Goal: Information Seeking & Learning: Compare options

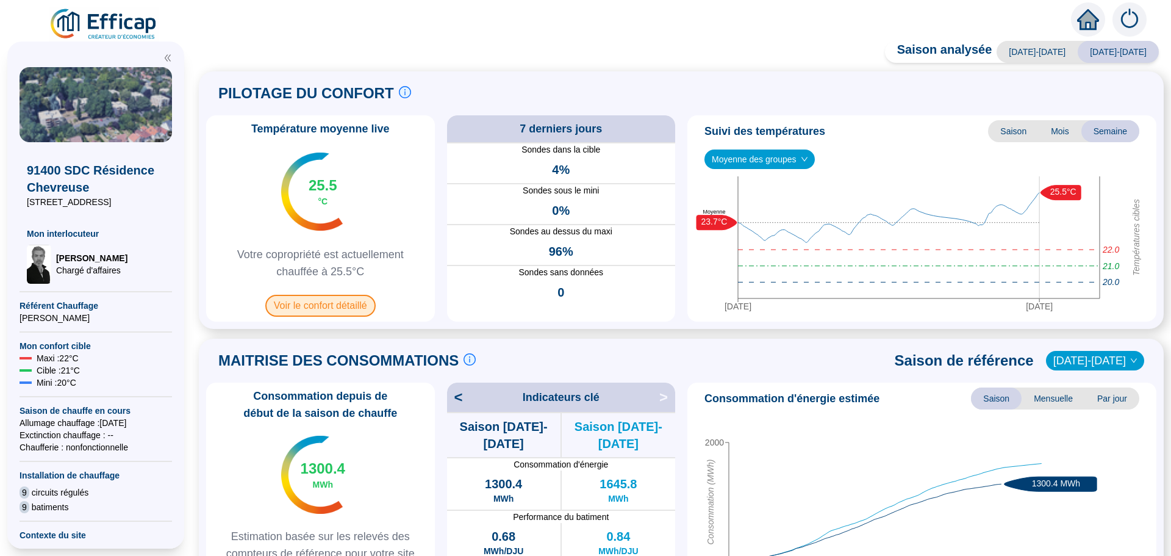
click at [350, 305] on span "Voir le confort détaillé" at bounding box center [320, 306] width 110 height 22
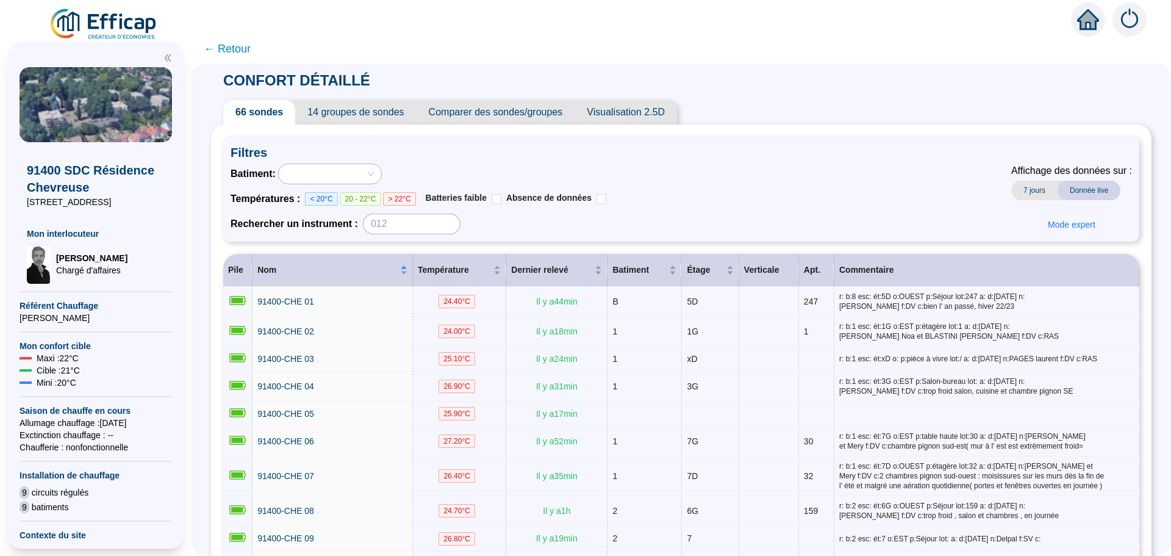
click at [508, 106] on span "Comparer des sondes/groupes" at bounding box center [496, 112] width 159 height 24
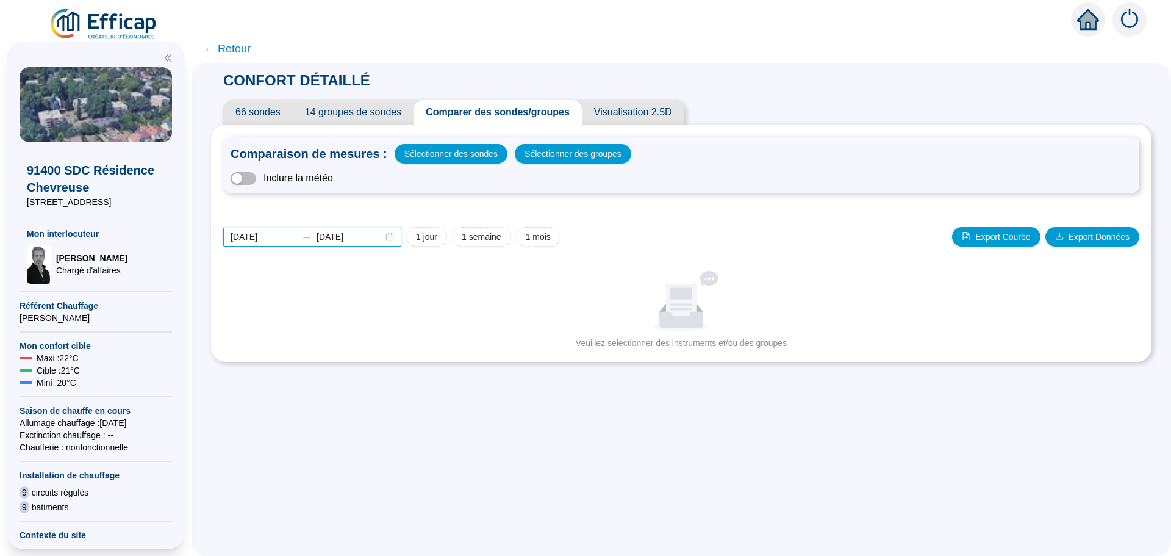
click at [284, 237] on input "[DATE]" at bounding box center [264, 237] width 67 height 13
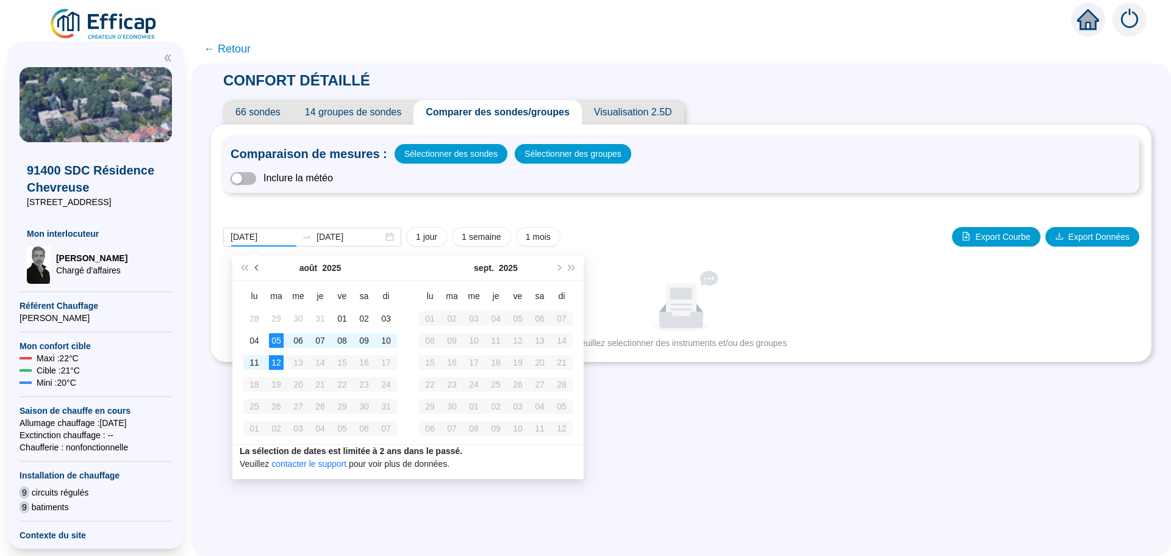
click at [256, 266] on span "Mois précédent (PageUp)" at bounding box center [258, 268] width 6 height 6
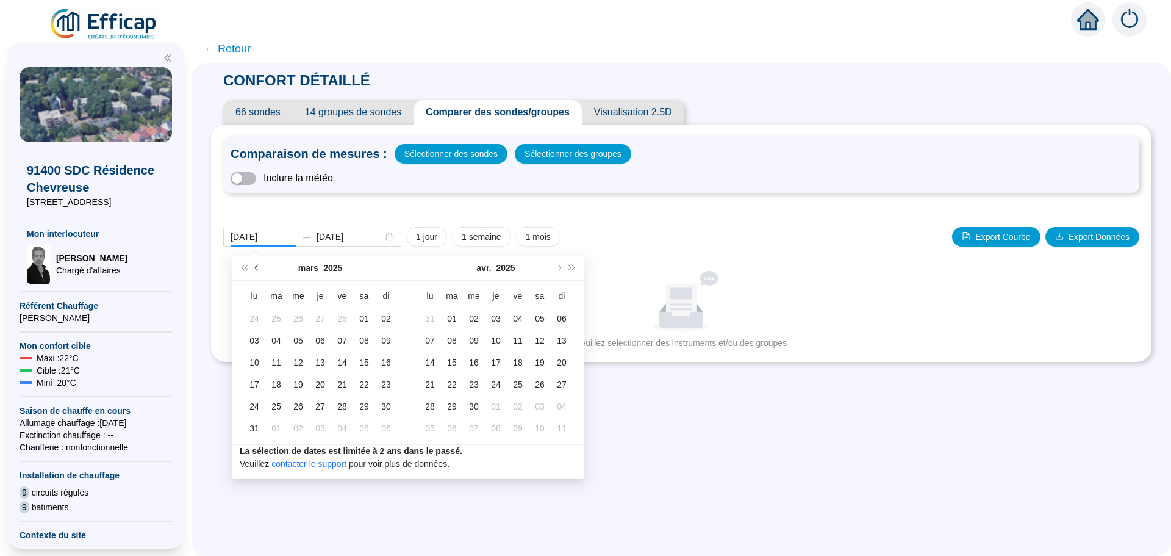
click at [256, 266] on span "Mois précédent (PageUp)" at bounding box center [258, 268] width 6 height 6
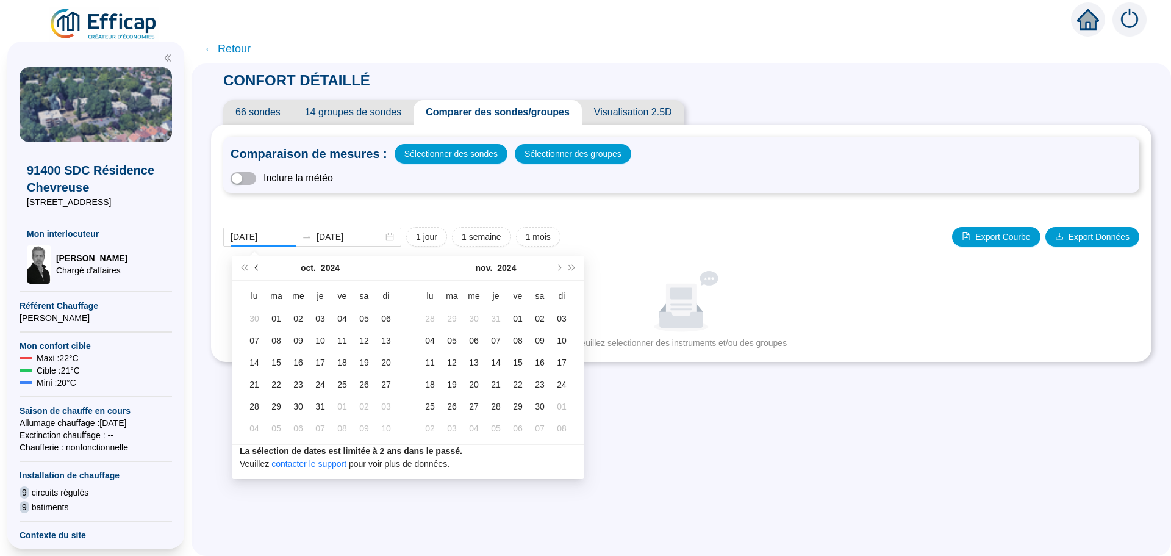
click at [256, 266] on span "Mois précédent (PageUp)" at bounding box center [258, 268] width 6 height 6
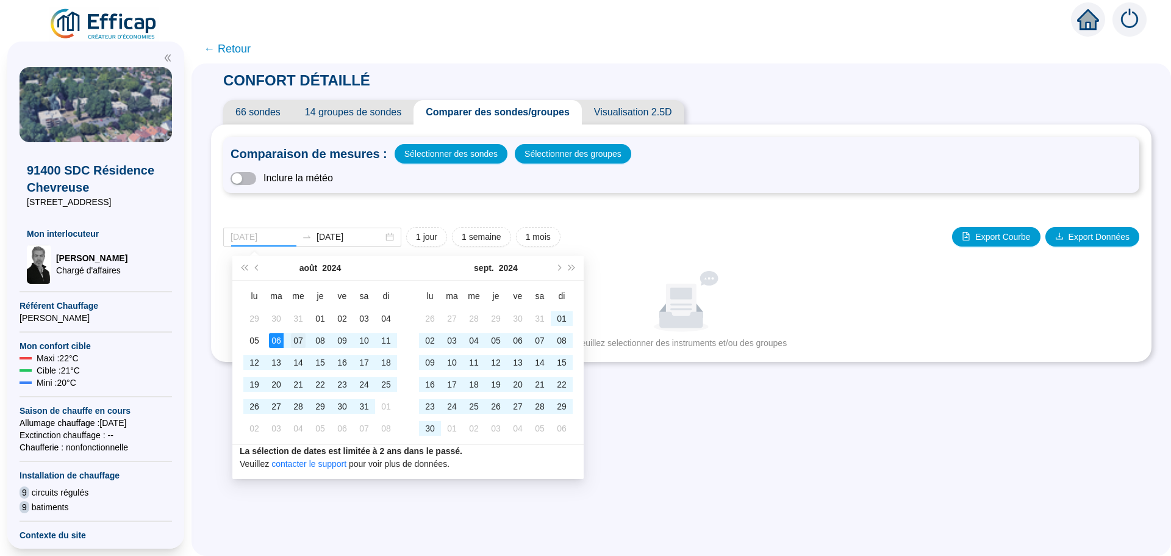
type input "[DATE]"
click at [294, 340] on div "07" at bounding box center [298, 340] width 15 height 15
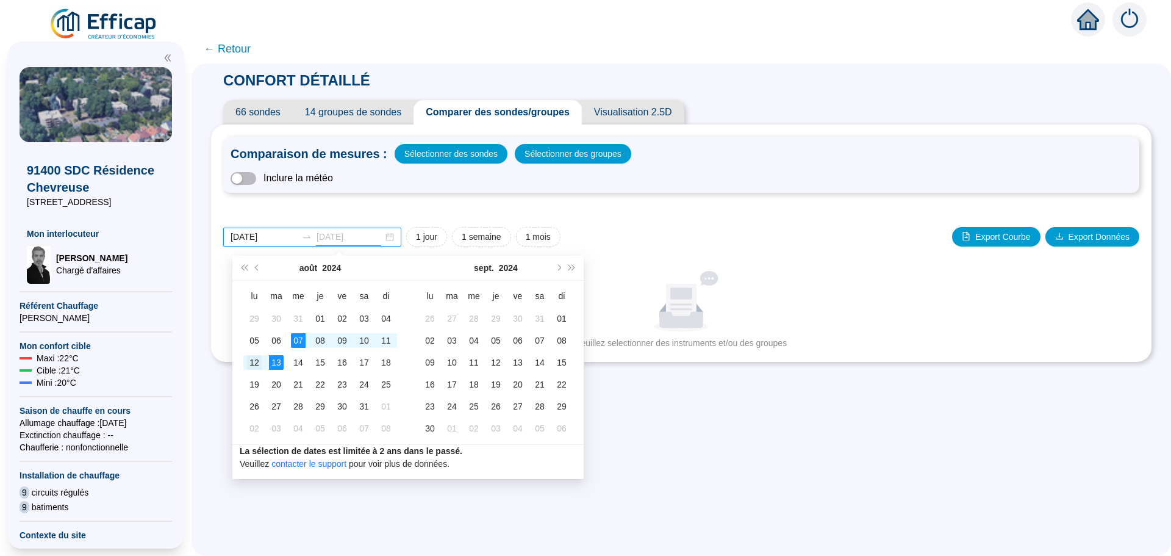
type input "[DATE]"
click at [251, 364] on div "12" at bounding box center [254, 362] width 15 height 15
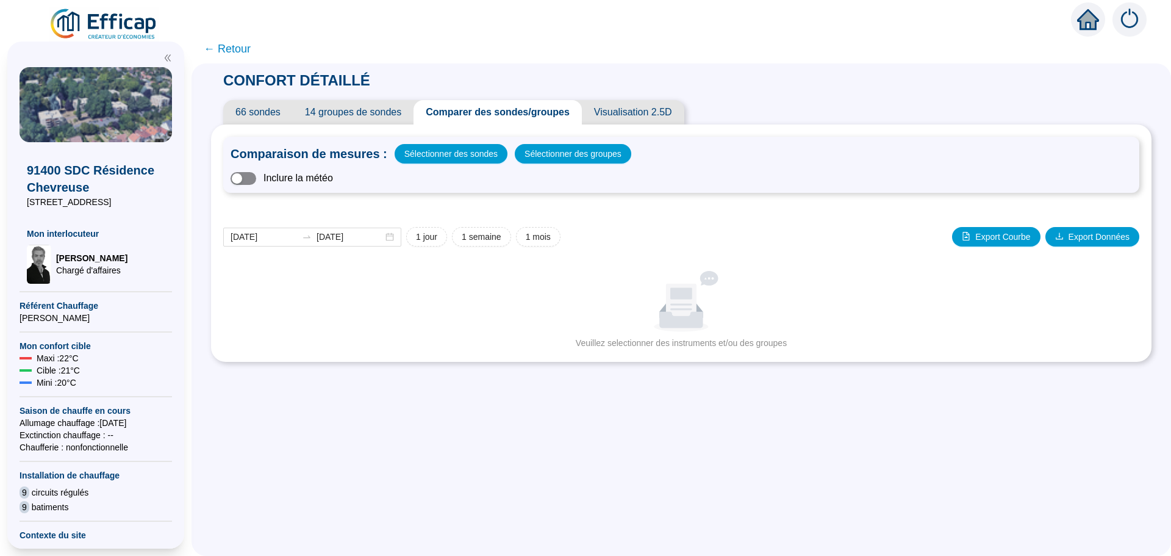
click at [256, 182] on span "button" at bounding box center [244, 178] width 26 height 13
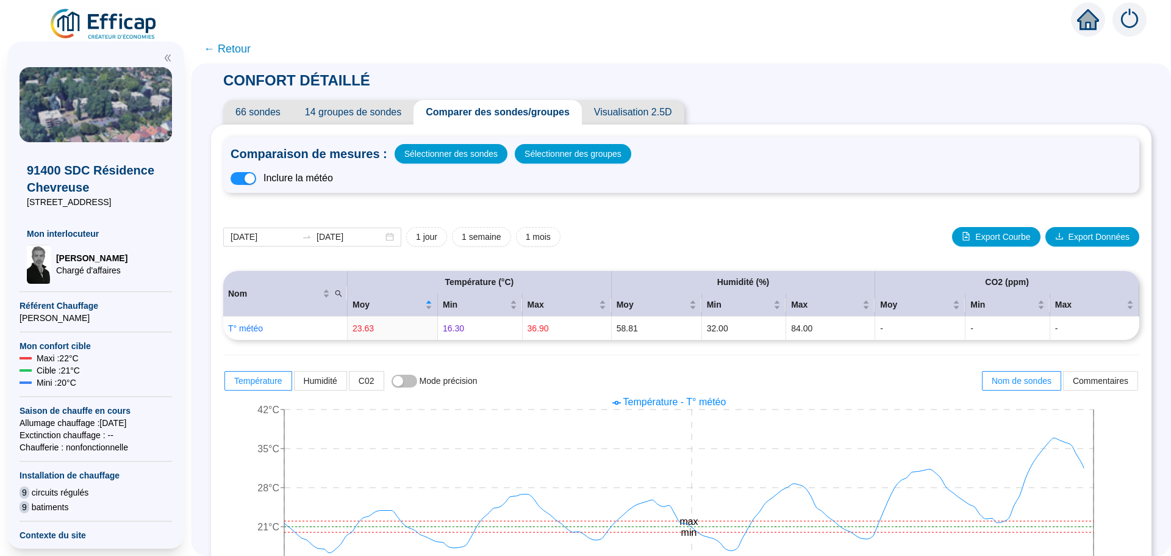
scroll to position [183, 0]
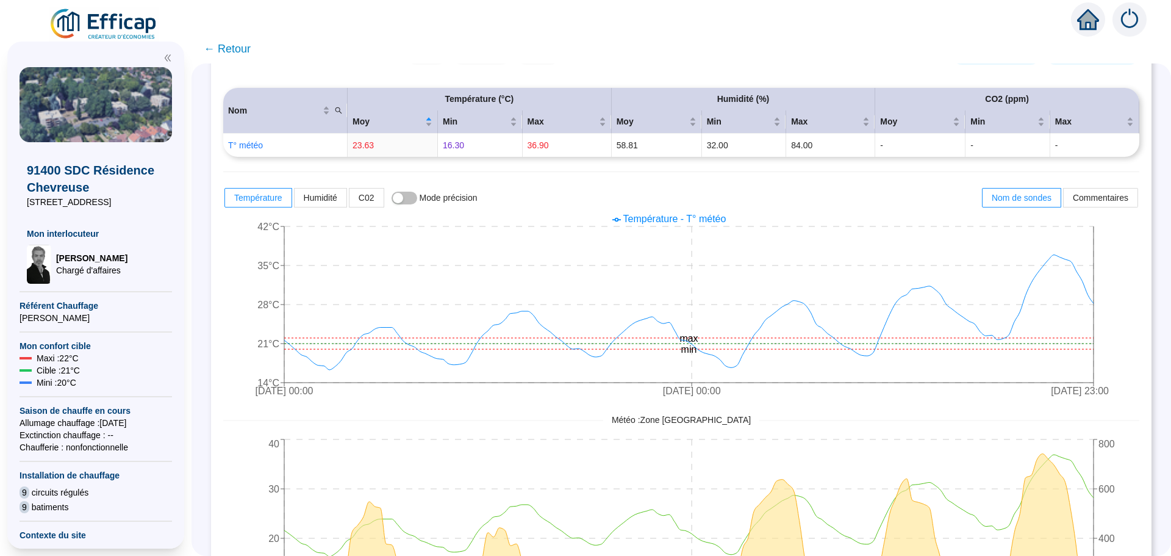
click at [247, 51] on span "← Retour" at bounding box center [227, 48] width 47 height 17
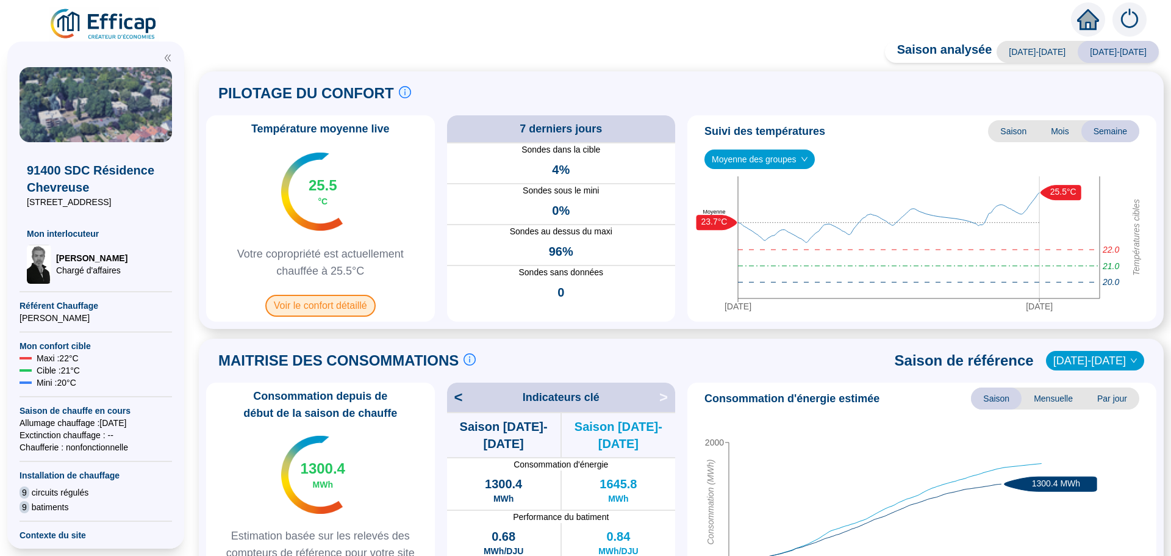
click at [333, 301] on span "Voir le confort détaillé" at bounding box center [320, 306] width 110 height 22
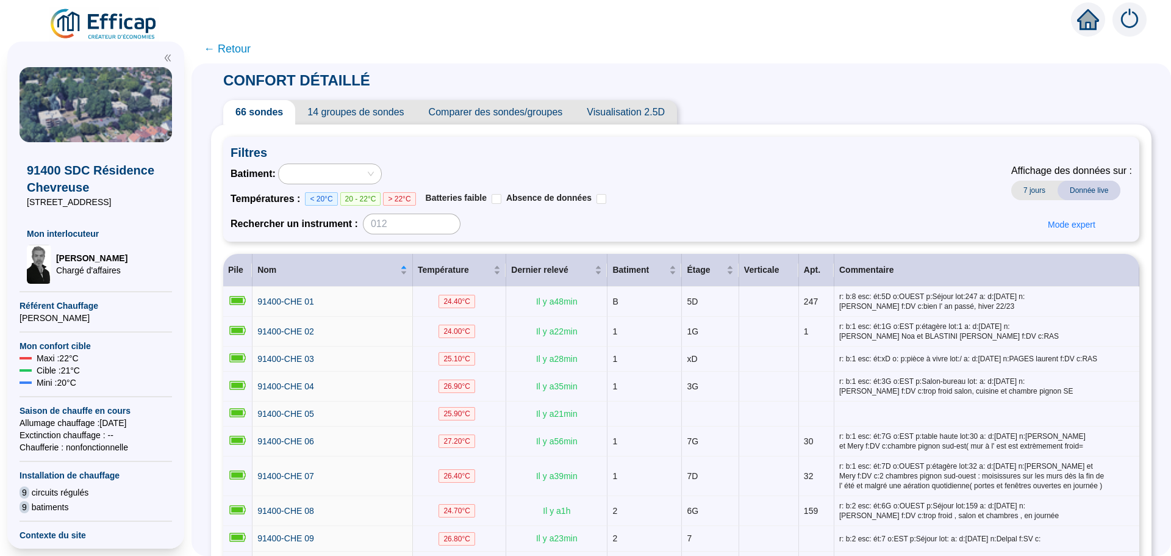
click at [552, 113] on span "Comparer des sondes/groupes" at bounding box center [496, 112] width 159 height 24
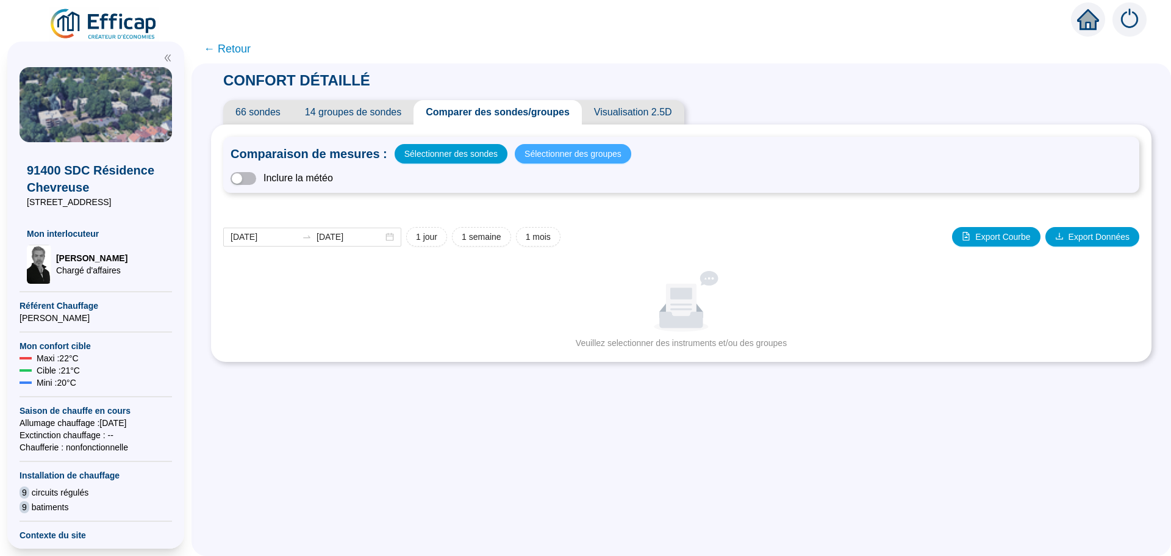
click at [544, 160] on span "Sélectionner des groupes" at bounding box center [573, 153] width 97 height 17
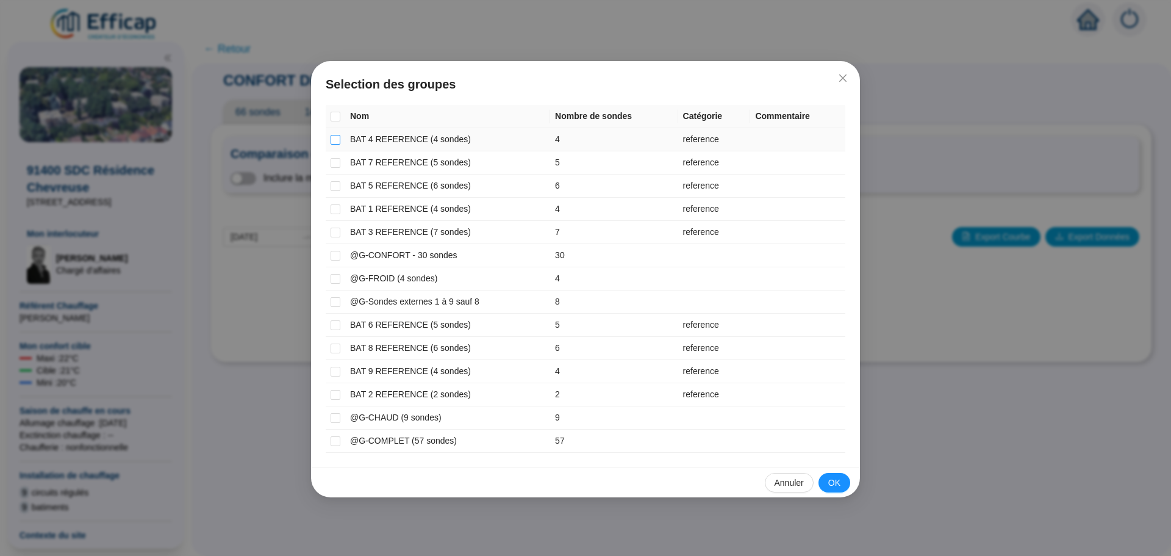
click at [336, 138] on input "checkbox" at bounding box center [336, 140] width 10 height 10
checkbox input "true"
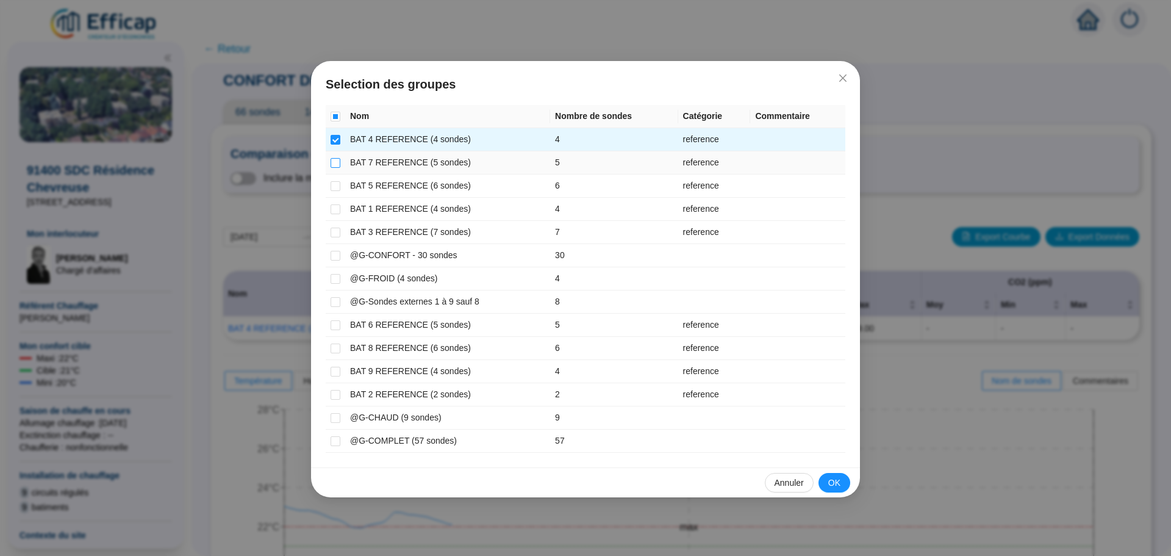
click at [333, 162] on input "checkbox" at bounding box center [336, 163] width 10 height 10
checkbox input "true"
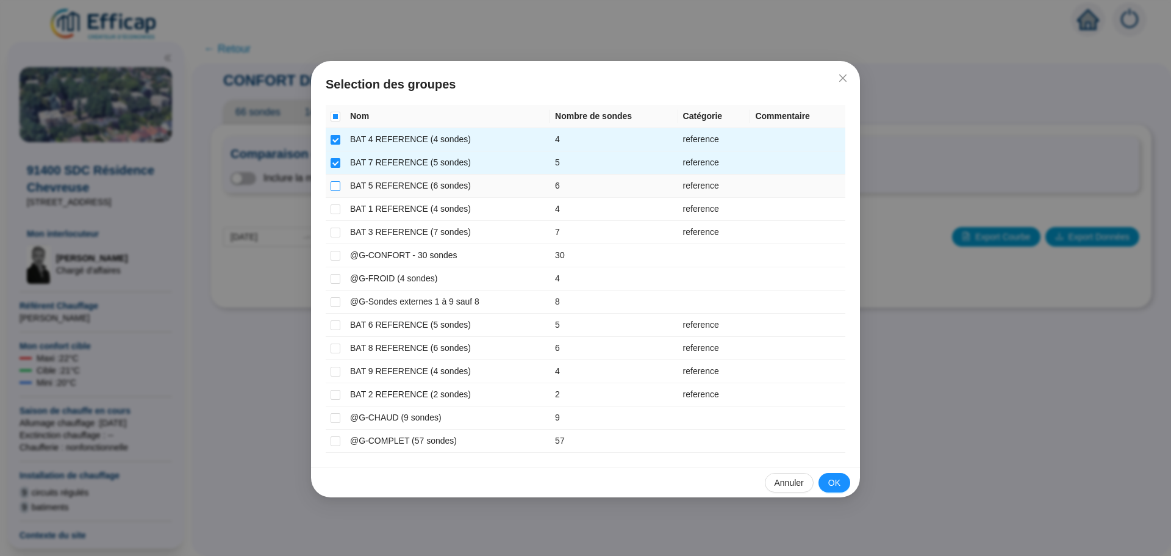
click at [335, 186] on input "checkbox" at bounding box center [336, 186] width 10 height 10
checkbox input "true"
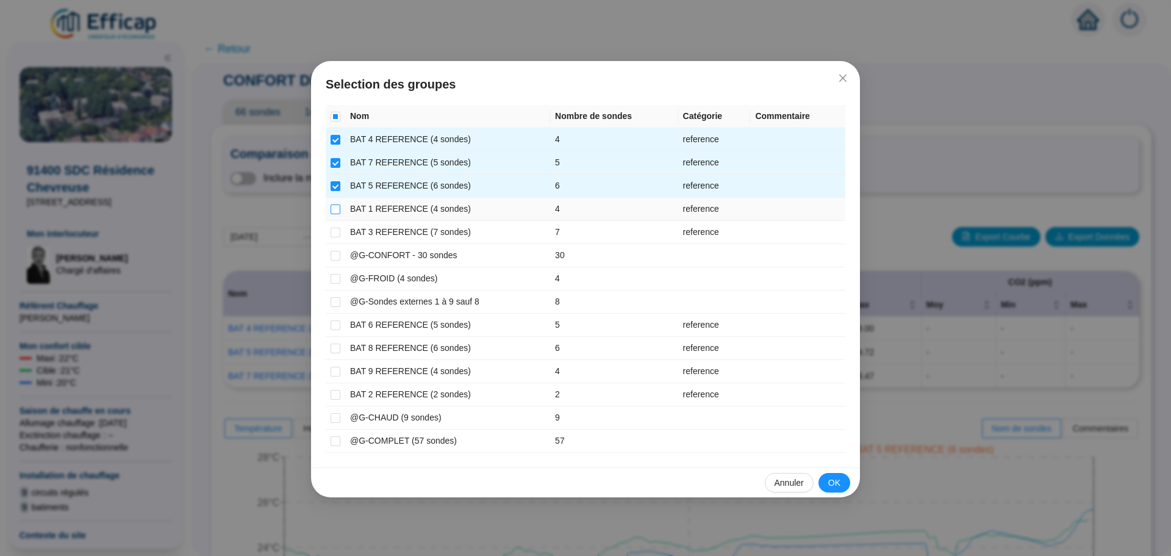
click at [335, 208] on input "checkbox" at bounding box center [336, 209] width 10 height 10
checkbox input "true"
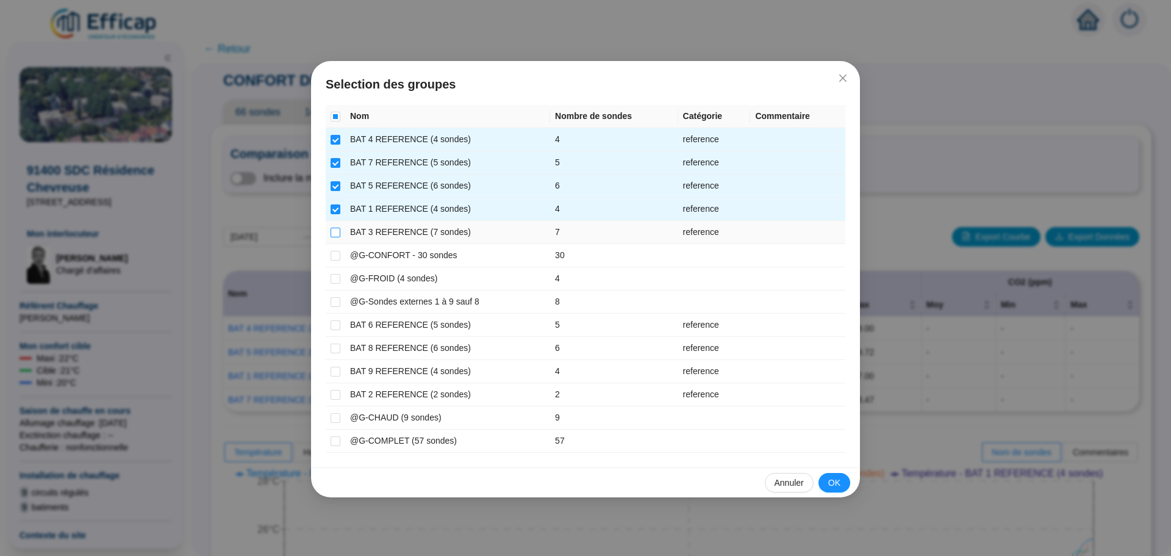
click at [335, 228] on input "checkbox" at bounding box center [336, 233] width 10 height 10
checkbox input "true"
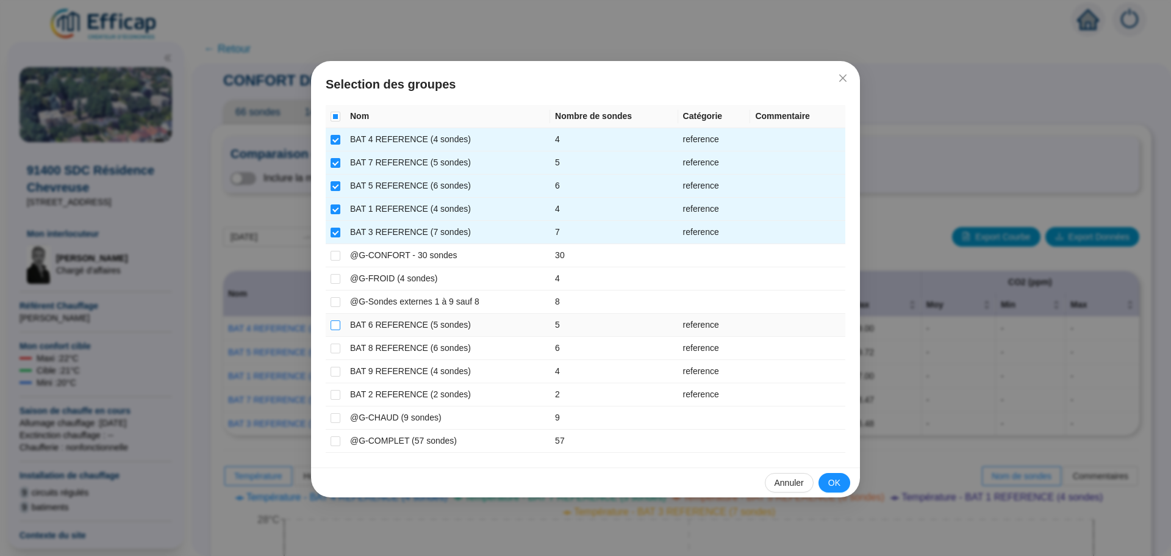
click at [333, 325] on input "checkbox" at bounding box center [336, 325] width 10 height 10
checkbox input "true"
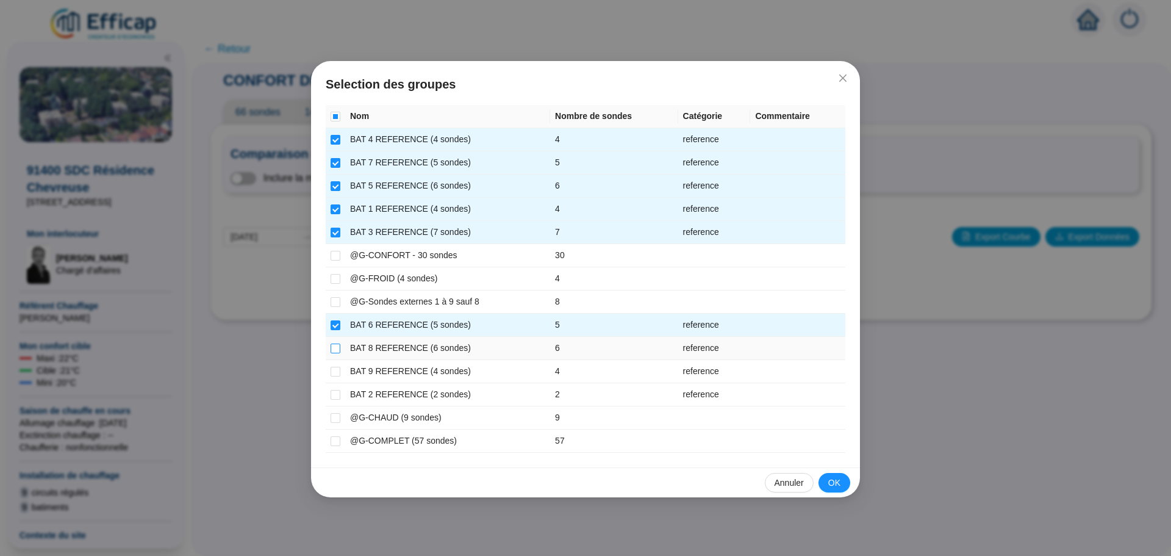
click at [335, 353] on input "checkbox" at bounding box center [336, 348] width 10 height 10
checkbox input "true"
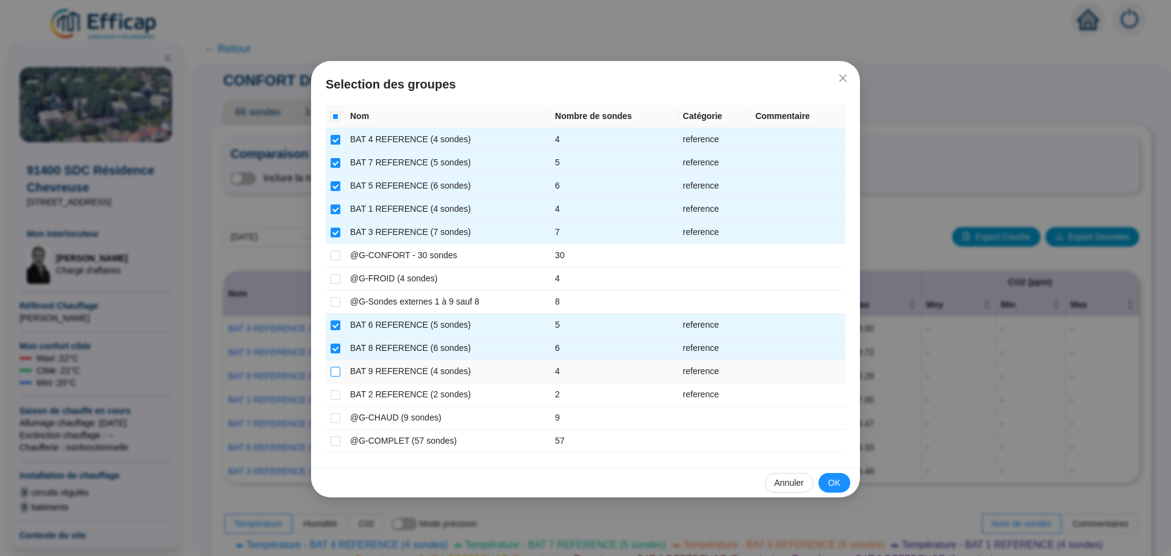
click at [338, 374] on input "checkbox" at bounding box center [336, 372] width 10 height 10
checkbox input "true"
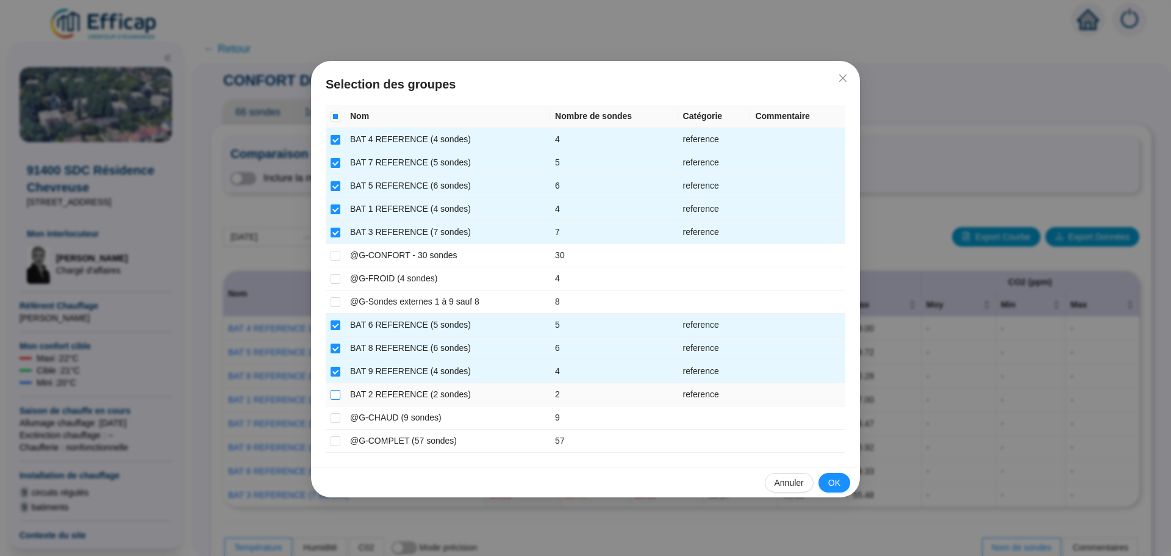
click at [338, 395] on input "checkbox" at bounding box center [336, 395] width 10 height 10
checkbox input "true"
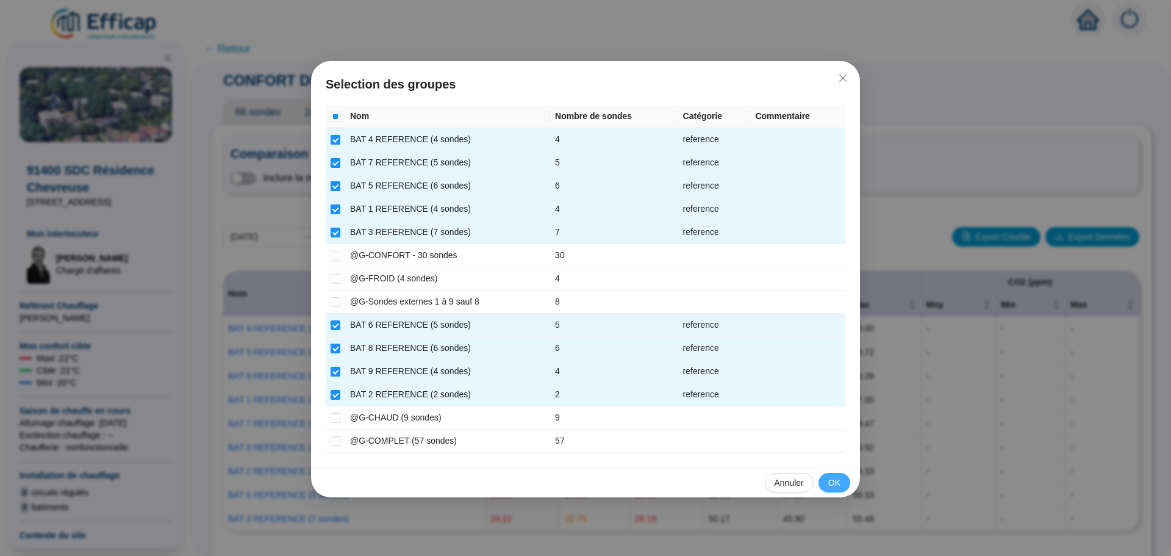
click at [827, 486] on button "OK" at bounding box center [835, 483] width 32 height 20
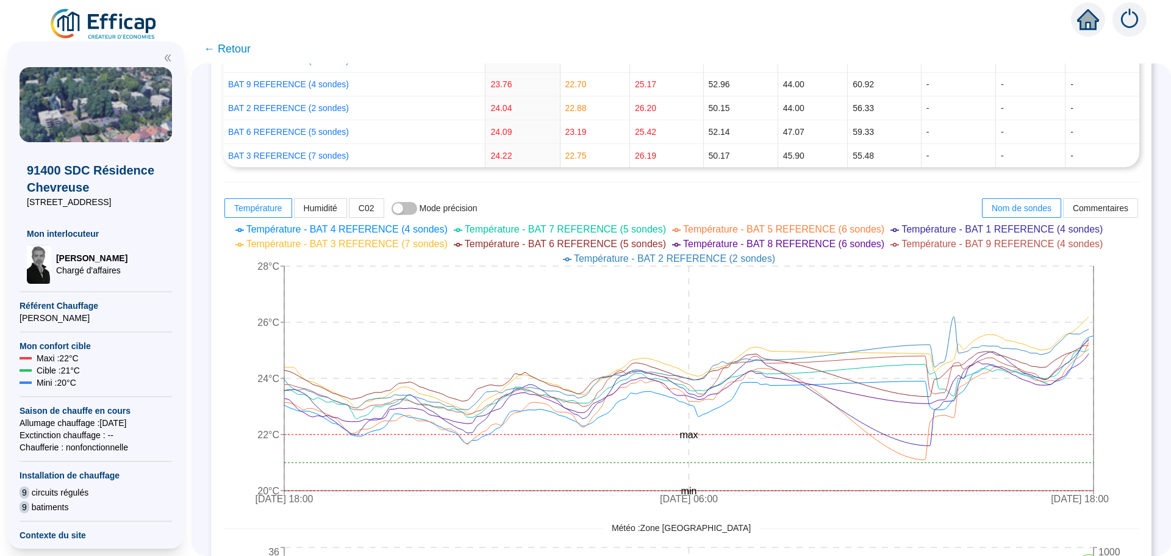
scroll to position [366, 0]
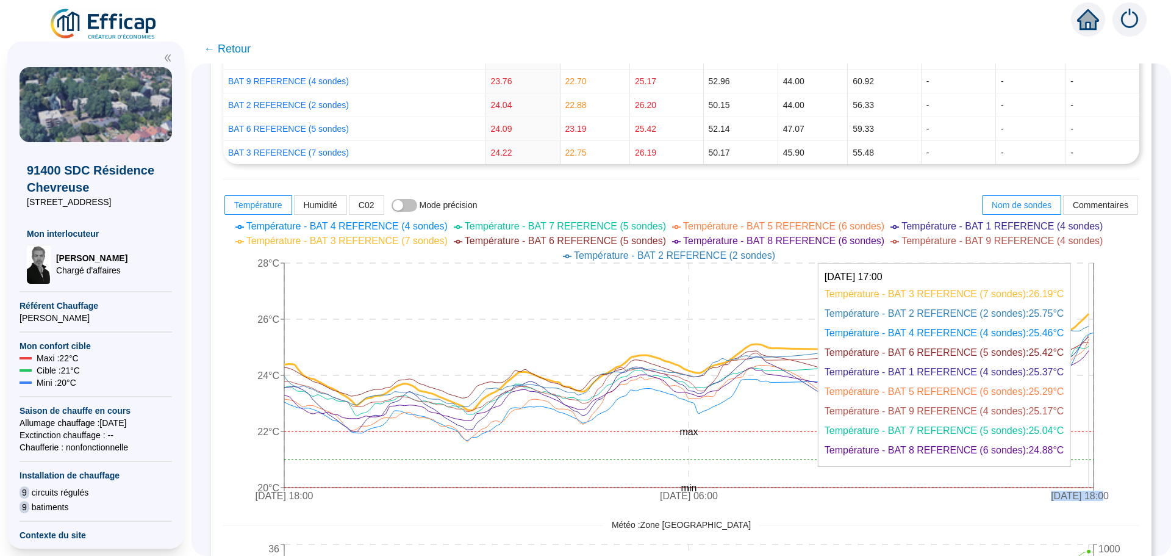
drag, startPoint x: 943, startPoint y: 334, endPoint x: 1100, endPoint y: 327, distance: 157.6
click at [1100, 327] on icon "[DATE] 18:00 [DATE] 06:00 [DATE] 18:00 20°C 22°C 24°C 26°C 28°C min max" at bounding box center [672, 362] width 898 height 293
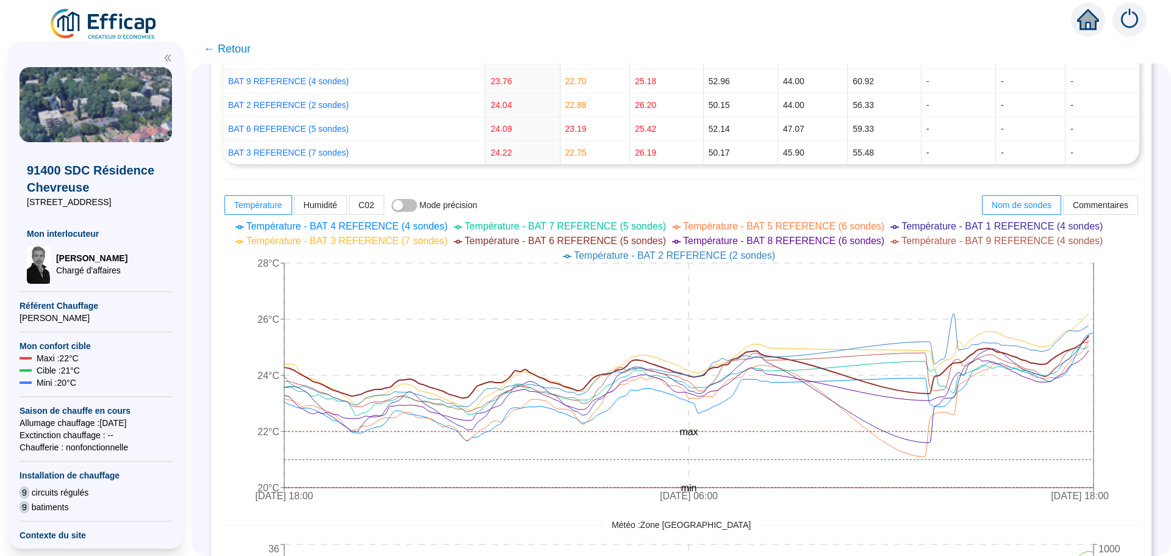
click at [616, 181] on div "Nom Température (°C) Humidité (%) CO2 (ppm) Moy Min [PERSON_NAME] Min [PERSON_N…" at bounding box center [681, 345] width 916 height 880
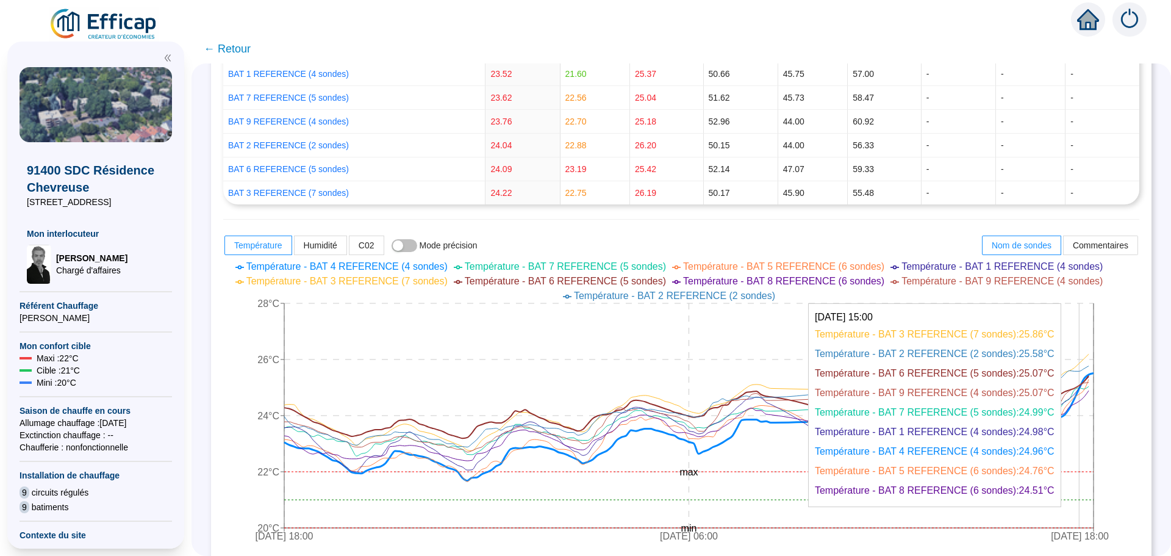
scroll to position [305, 0]
